Goal: Transaction & Acquisition: Purchase product/service

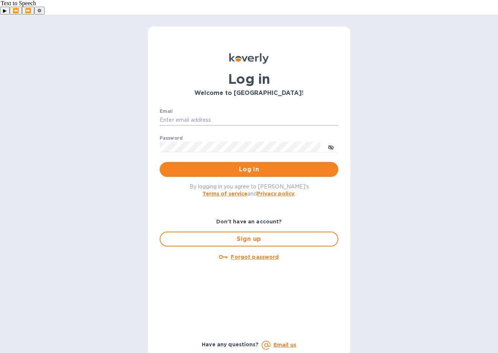
type input "dave@chausseselections.com"
click at [238, 165] on span "Log in" at bounding box center [249, 169] width 167 height 9
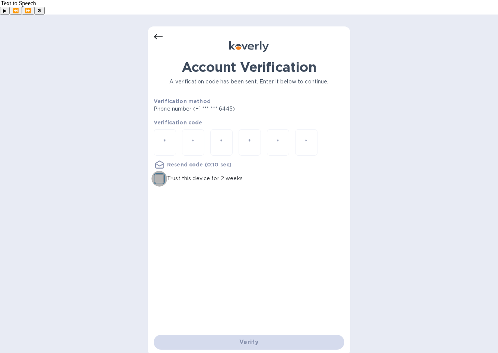
click at [159, 171] on input "Trust this device for 2 weeks" at bounding box center [160, 179] width 16 height 16
checkbox input "true"
click at [163, 136] on input "number" at bounding box center [165, 143] width 10 height 14
type input "3"
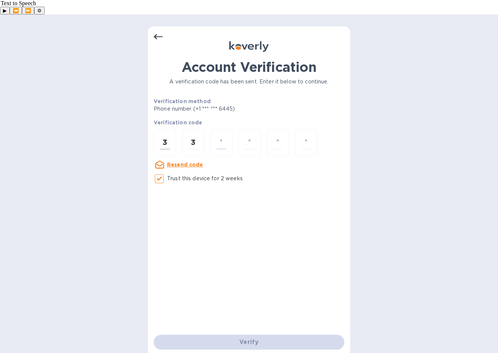
type input "7"
type input "5"
type input "7"
type input "1"
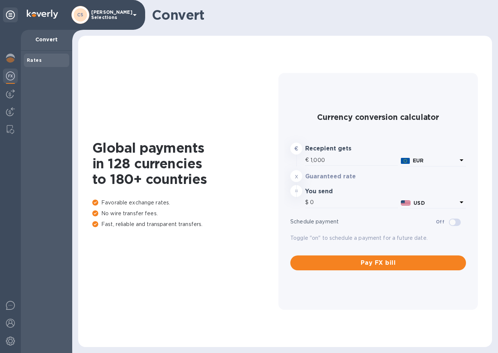
type input "1,184.17"
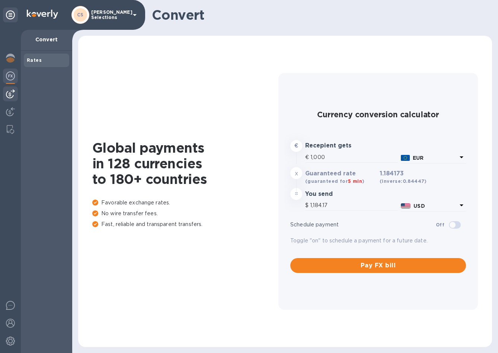
click at [8, 96] on img at bounding box center [10, 93] width 9 height 9
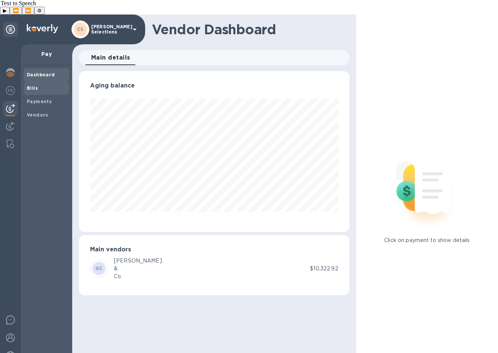
scroll to position [161, 271]
click at [40, 85] on span "Bills" at bounding box center [46, 88] width 39 height 7
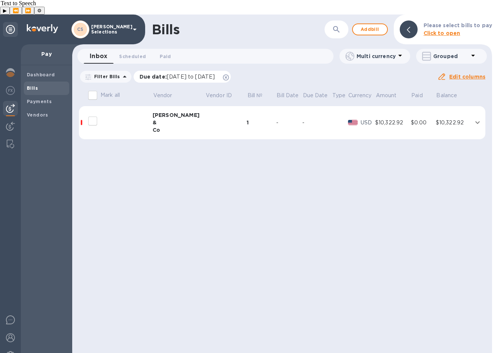
click at [229, 74] on icon at bounding box center [226, 77] width 6 height 6
click at [364, 25] on span "Add bill" at bounding box center [370, 29] width 22 height 9
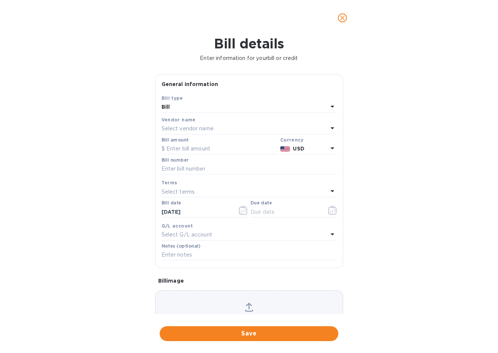
click at [204, 125] on p "Select vendor name" at bounding box center [188, 129] width 52 height 8
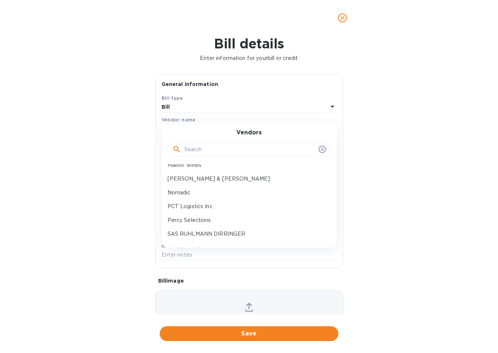
scroll to position [342, 0]
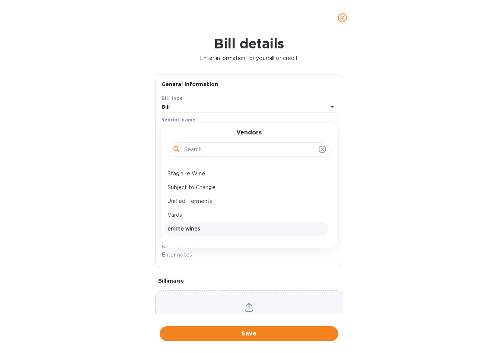
click at [192, 230] on p "emme wines" at bounding box center [246, 229] width 157 height 8
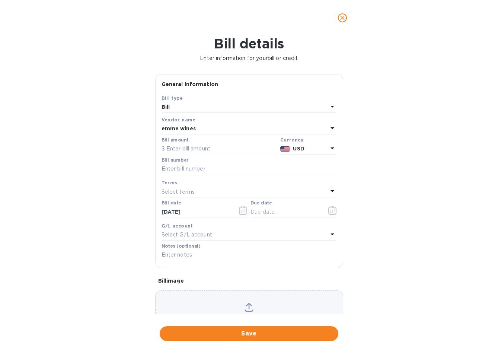
click at [184, 151] on input "text" at bounding box center [220, 148] width 116 height 11
paste input "4,339.44"
type input "4,339.44"
click at [182, 168] on input "text" at bounding box center [249, 168] width 175 height 11
paste input "1402"
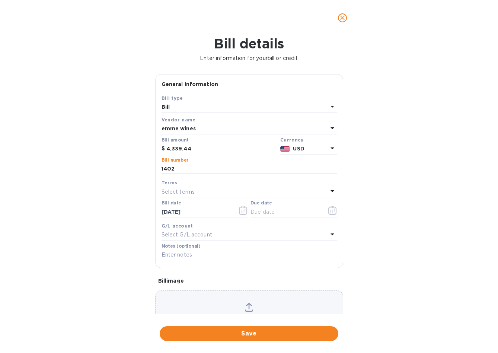
type input "1402"
click at [120, 205] on div "Bill details Enter information for your bill or credit General information Save…" at bounding box center [249, 194] width 498 height 317
click at [201, 193] on div "Select terms" at bounding box center [245, 192] width 166 height 10
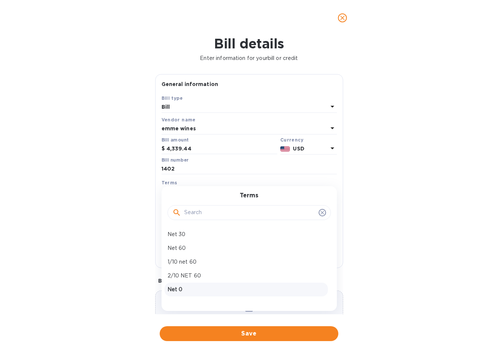
click at [193, 289] on p "Net 0" at bounding box center [246, 290] width 157 height 8
type input "[DATE]"
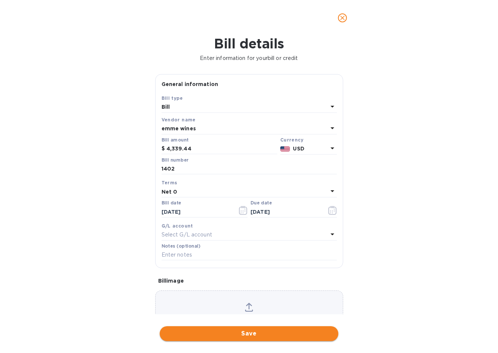
click at [217, 334] on span "Save" at bounding box center [249, 333] width 167 height 9
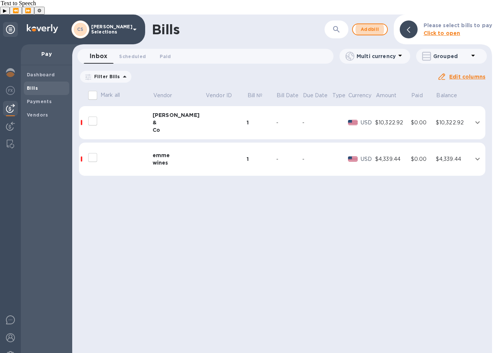
click at [112, 112] on div at bounding box center [116, 121] width 60 height 19
click at [470, 119] on div "$10,322.92" at bounding box center [454, 123] width 36 height 8
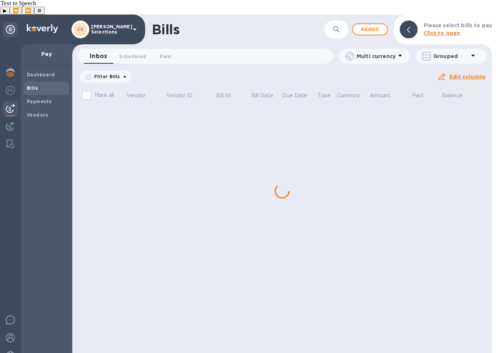
click at [112, 160] on div "Bills ​ Add bill Please select bills to pay Click to open Inbox 0 Scheduled 0 P…" at bounding box center [282, 191] width 420 height 353
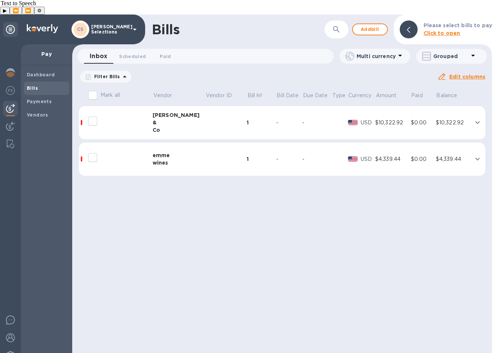
click at [478, 118] on icon "expand row" at bounding box center [477, 122] width 9 height 9
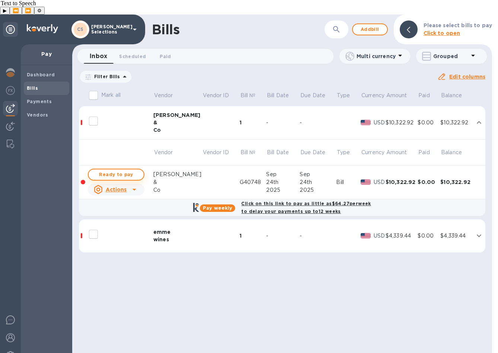
click at [125, 170] on span "Ready to pay" at bounding box center [116, 174] width 43 height 9
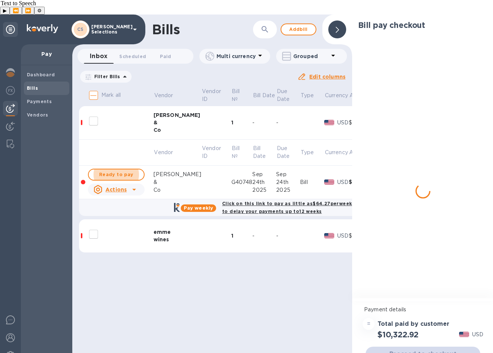
checkbox input "true"
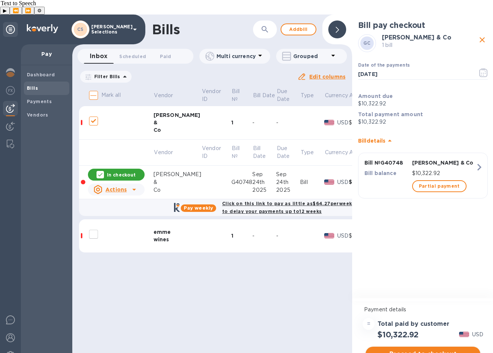
click at [418, 350] on span "Proceed to checkout" at bounding box center [422, 354] width 103 height 9
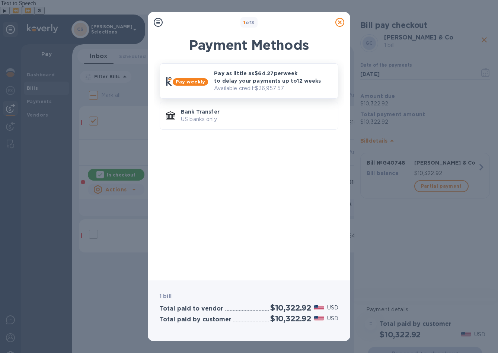
click at [253, 83] on p "Pay as little as $64.27 per week to delay your payments up to 12 weeks" at bounding box center [273, 77] width 118 height 15
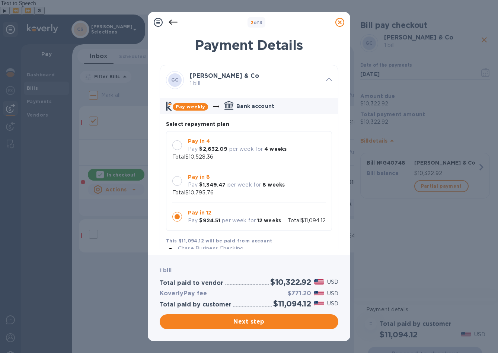
click at [179, 145] on div at bounding box center [177, 145] width 10 height 10
click at [255, 319] on span "Next step" at bounding box center [249, 321] width 167 height 9
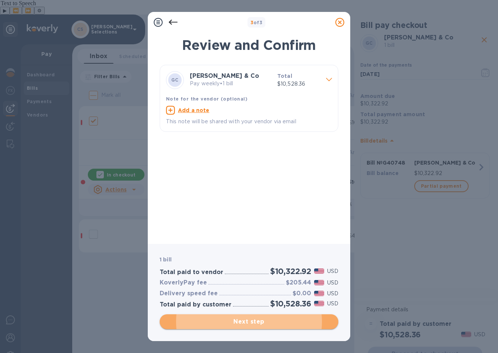
click at [253, 320] on span "Next step" at bounding box center [249, 321] width 167 height 9
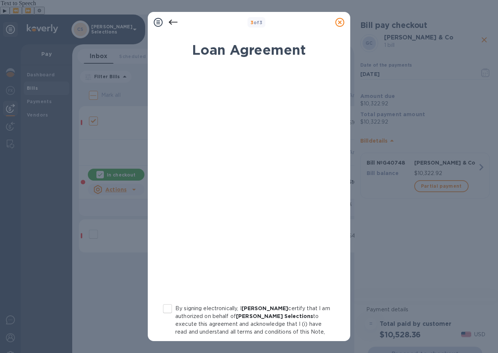
scroll to position [63, 0]
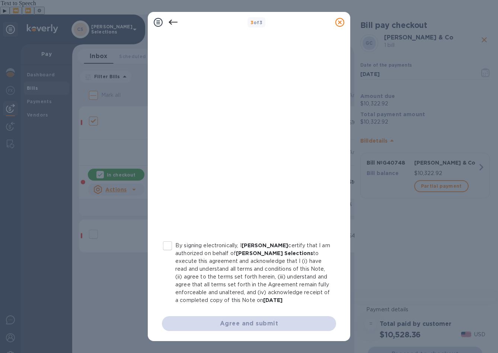
click at [167, 245] on input "By signing electronically, I [PERSON_NAME] certify that I am authorized on beha…" at bounding box center [168, 246] width 16 height 16
checkbox input "true"
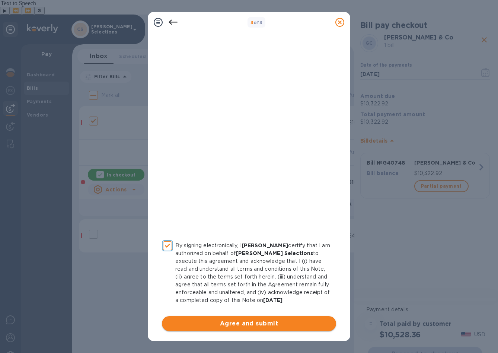
click at [271, 321] on span "Agree and submit" at bounding box center [249, 323] width 162 height 9
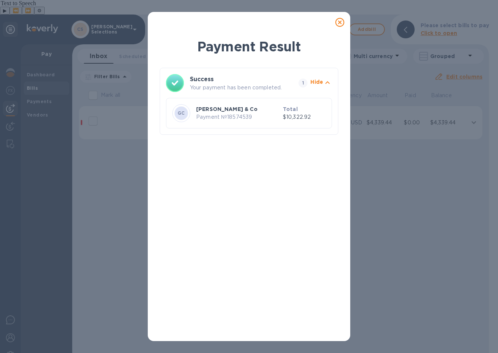
click at [339, 24] on icon at bounding box center [339, 22] width 9 height 9
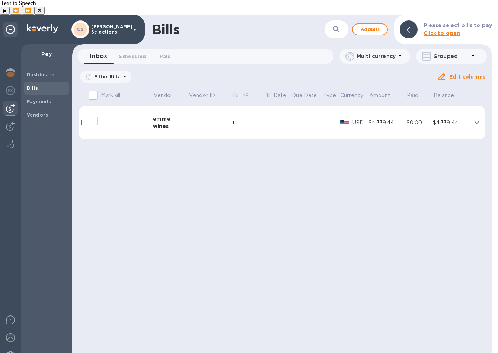
drag, startPoint x: 474, startPoint y: 108, endPoint x: 453, endPoint y: 112, distance: 21.6
click at [475, 118] on icon "expand row" at bounding box center [476, 122] width 9 height 9
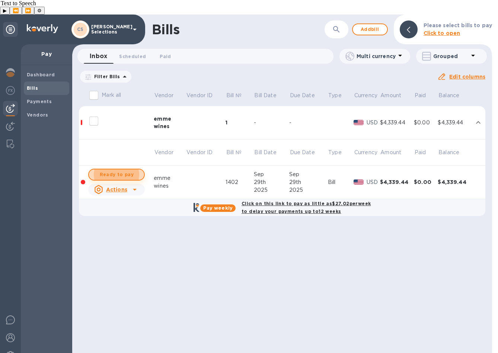
click at [114, 170] on span "Ready to pay" at bounding box center [116, 174] width 43 height 9
checkbox input "true"
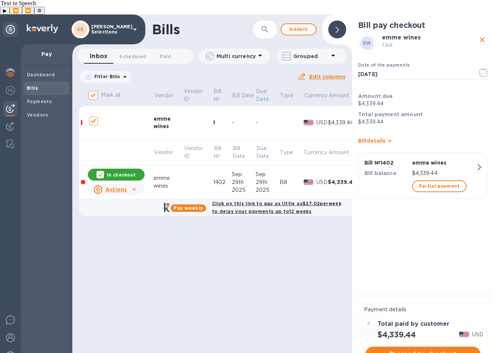
click at [425, 350] on span "Proceed to checkout" at bounding box center [422, 354] width 103 height 9
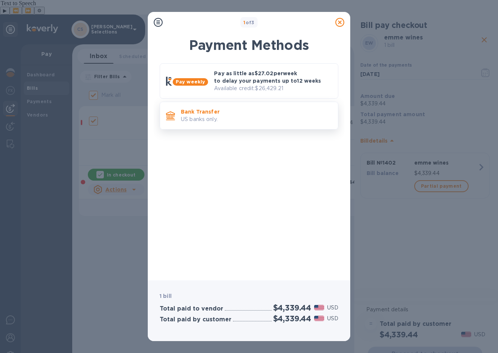
click at [238, 106] on div "Bank Transfer US banks only." at bounding box center [256, 115] width 157 height 21
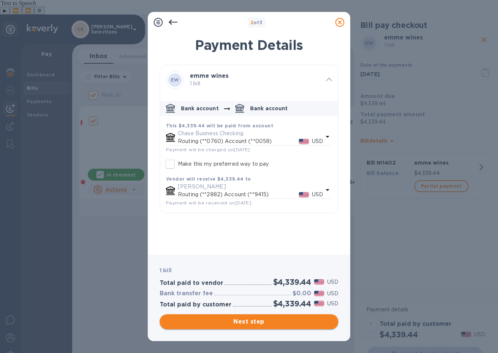
click at [256, 318] on span "Next step" at bounding box center [249, 321] width 167 height 9
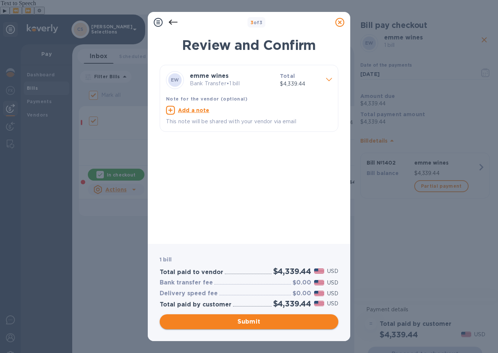
click at [256, 324] on span "Submit" at bounding box center [249, 321] width 167 height 9
